Goal: Task Accomplishment & Management: Manage account settings

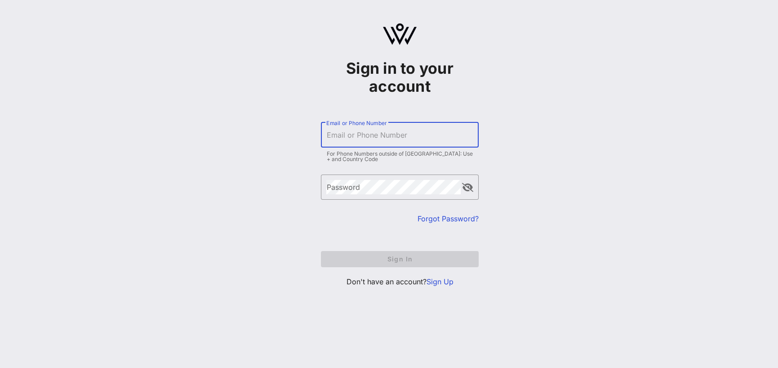
click at [384, 129] on div "Email or Phone Number" at bounding box center [399, 134] width 147 height 25
type input "[EMAIL_ADDRESS][DOMAIN_NAME]"
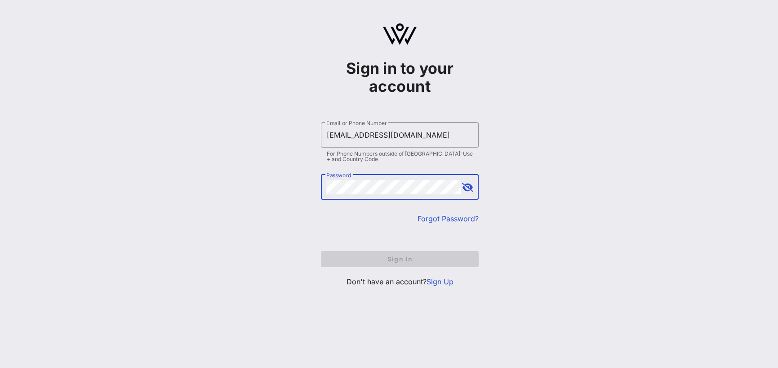
click at [450, 221] on link "Forgot Password?" at bounding box center [448, 218] width 61 height 9
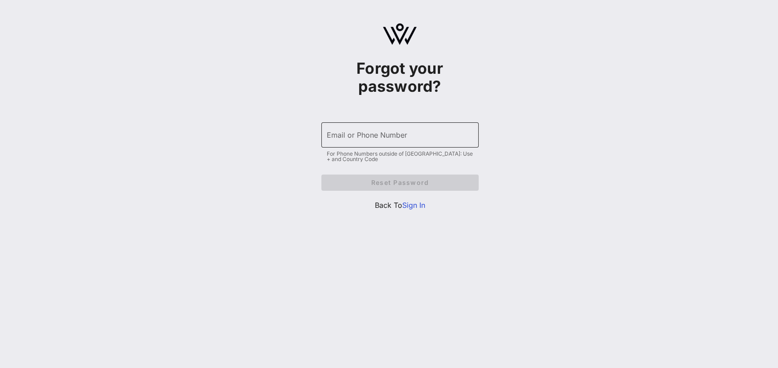
click at [419, 140] on input "Email or Phone Number" at bounding box center [400, 135] width 147 height 14
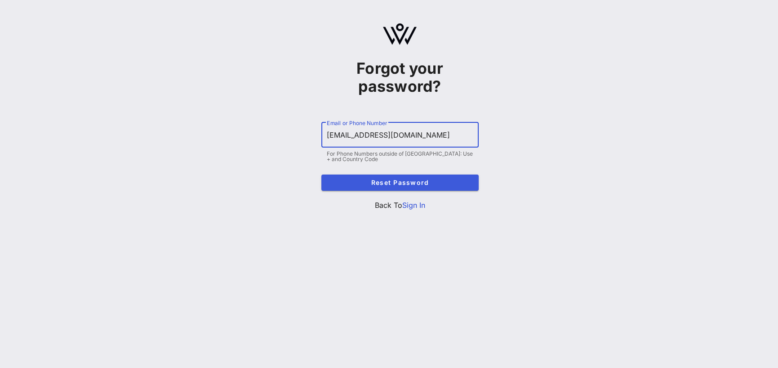
type input "[EMAIL_ADDRESS][DOMAIN_NAME]"
click at [396, 184] on span "Reset Password" at bounding box center [400, 183] width 143 height 8
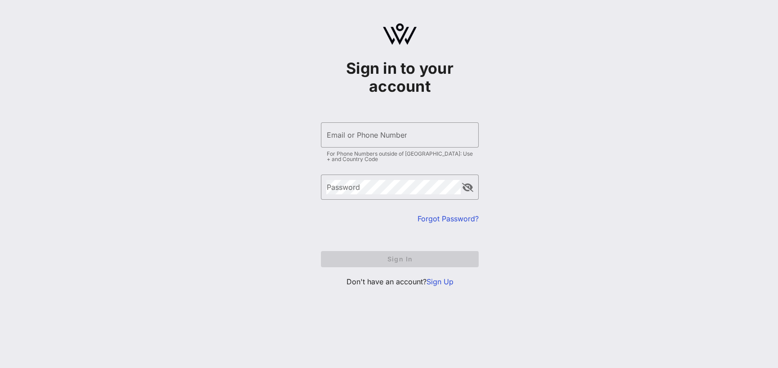
click at [443, 282] on link "Sign Up" at bounding box center [440, 281] width 27 height 9
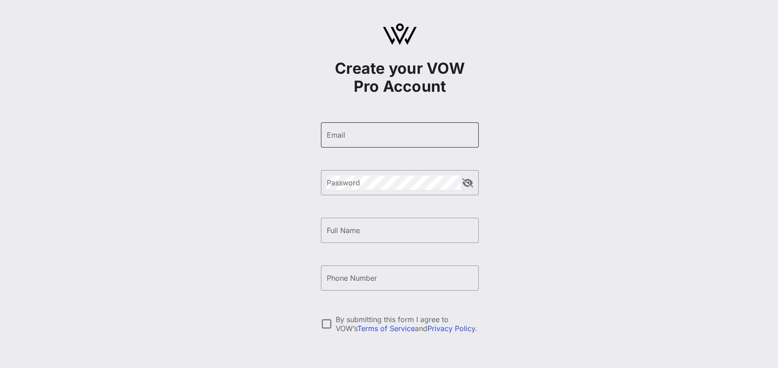
click at [360, 129] on input "Email" at bounding box center [399, 135] width 147 height 14
type input "[EMAIL_ADDRESS][DOMAIN_NAME]"
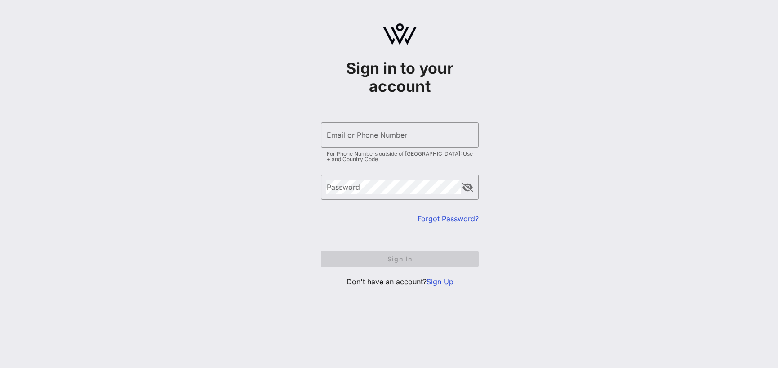
click at [453, 218] on link "Forgot Password?" at bounding box center [448, 218] width 61 height 9
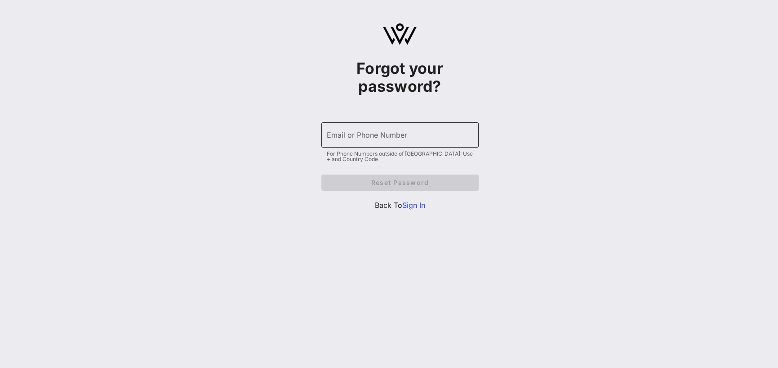
click at [384, 139] on input "Email or Phone Number" at bounding box center [400, 135] width 147 height 14
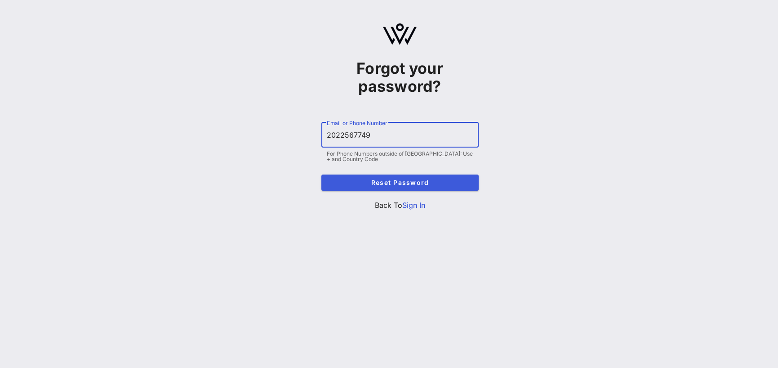
type input "2022567749"
click at [393, 180] on span "Reset Password" at bounding box center [400, 183] width 143 height 8
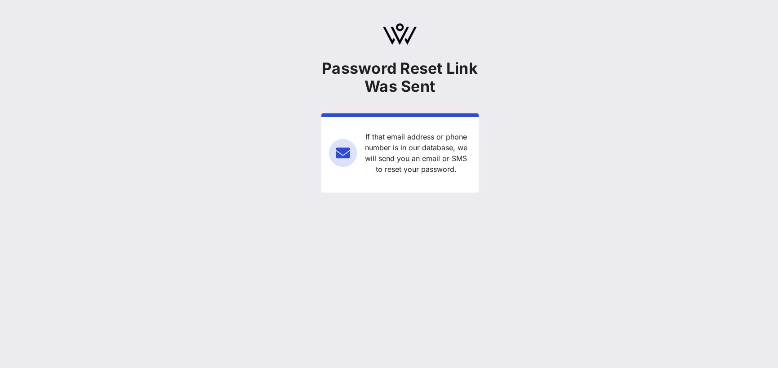
click at [514, 305] on div "Password Reset Link Was Sent If that email address or phone number is in our da…" at bounding box center [400, 184] width 757 height 368
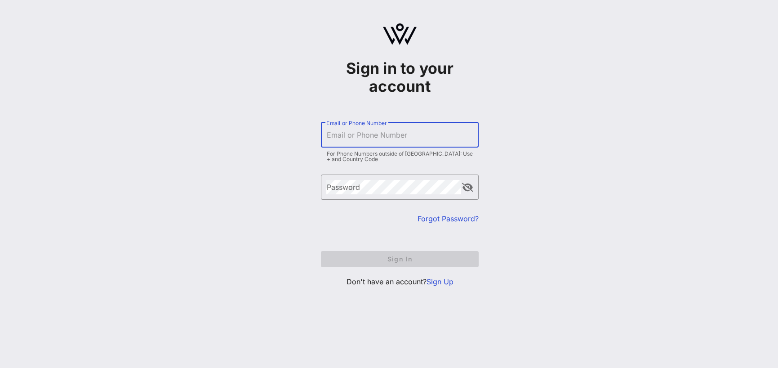
click at [373, 132] on input "Email or Phone Number" at bounding box center [399, 135] width 147 height 14
type input "+12022567749"
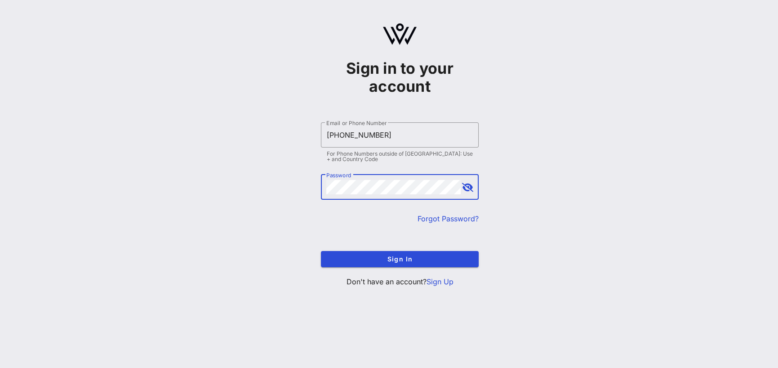
click at [469, 187] on button "append icon" at bounding box center [467, 187] width 11 height 9
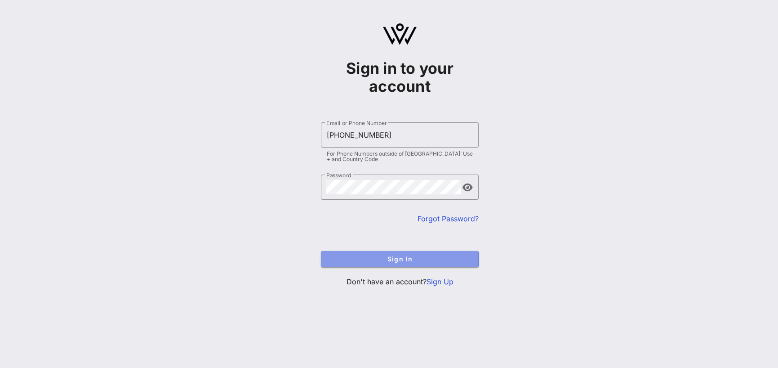
click at [387, 257] on span "Sign In" at bounding box center [399, 259] width 143 height 8
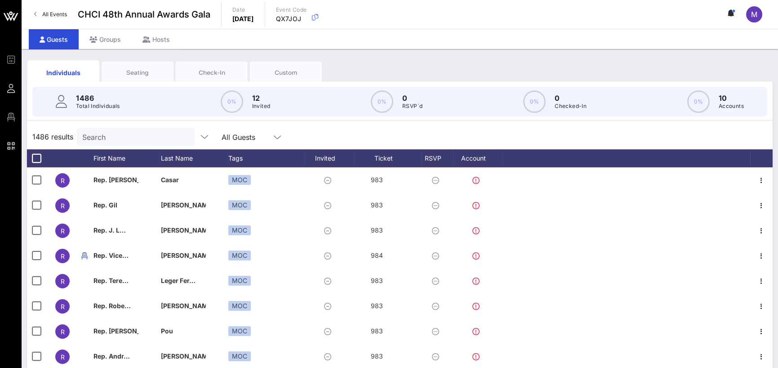
click at [143, 66] on div "Seating" at bounding box center [138, 72] width 72 height 22
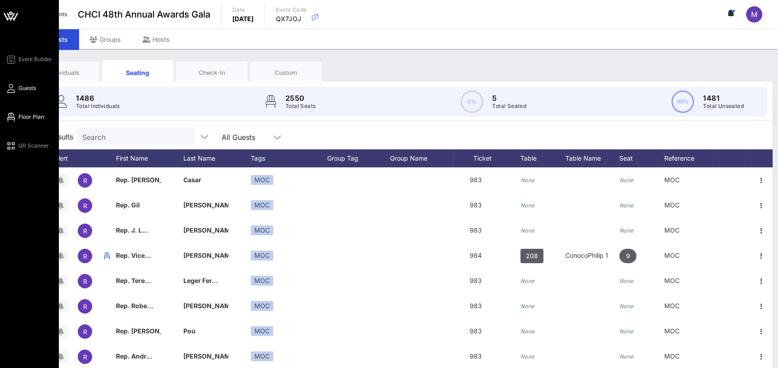
click at [16, 113] on link "Floor Plan" at bounding box center [24, 117] width 39 height 11
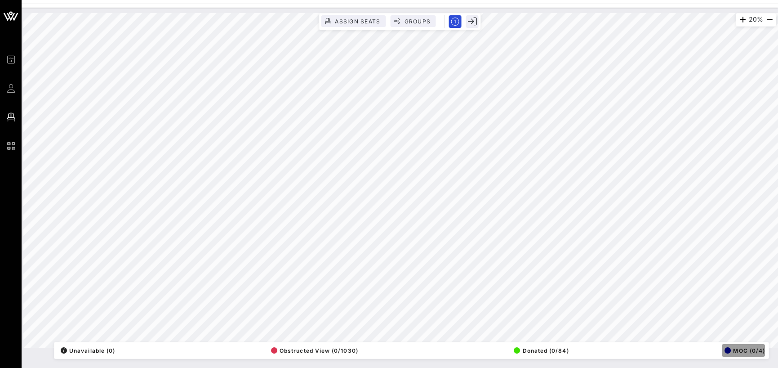
click at [729, 352] on div "button" at bounding box center [728, 350] width 6 height 6
click at [753, 349] on span "MOC (0/4)" at bounding box center [745, 350] width 40 height 7
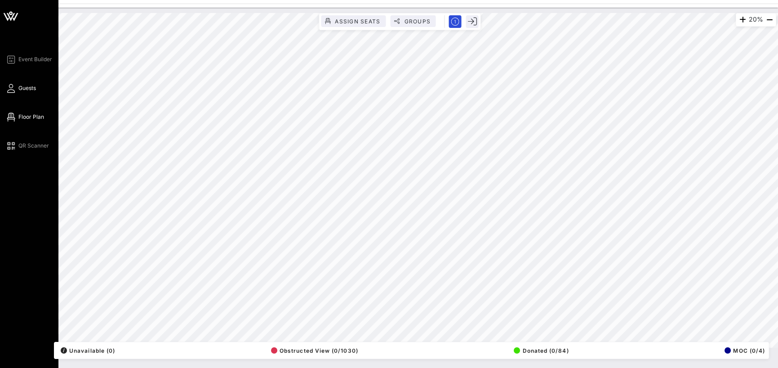
click at [22, 83] on link "Guests" at bounding box center [20, 88] width 31 height 11
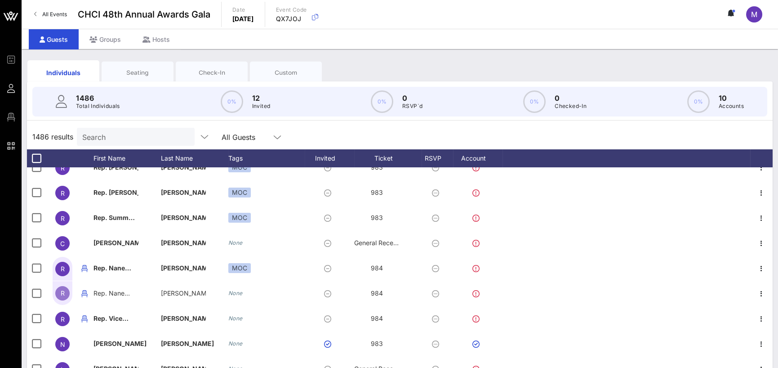
scroll to position [405, 0]
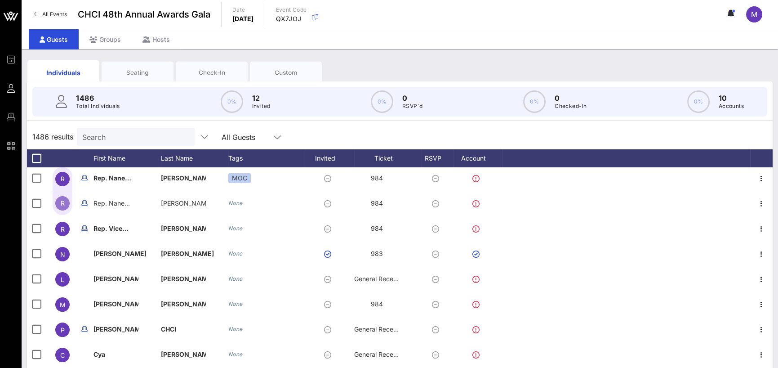
click at [531, 133] on div "1486 results Search All Guests" at bounding box center [400, 136] width 746 height 25
